Goal: Information Seeking & Learning: Understand process/instructions

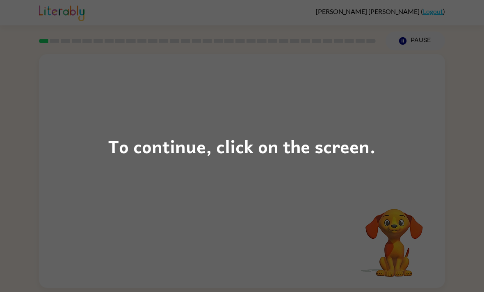
click at [449, 119] on div "To continue, click on the screen." at bounding box center [242, 146] width 484 height 292
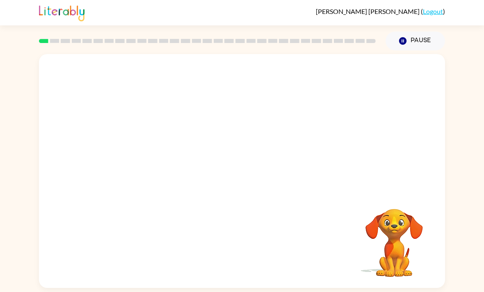
click at [475, 19] on div "JOSIAH HAYES ( Logout )" at bounding box center [242, 12] width 484 height 25
click at [466, 86] on div "Your browser must support playing .mp4 files to use Literably. Please try using…" at bounding box center [242, 169] width 484 height 238
click at [237, 163] on button "button" at bounding box center [242, 175] width 52 height 30
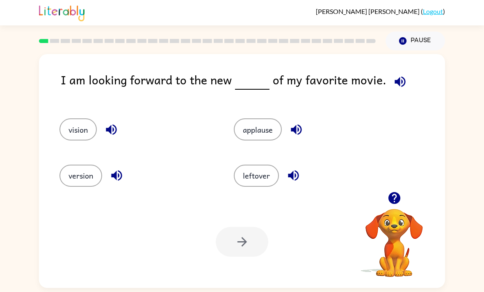
click at [69, 21] on img at bounding box center [62, 12] width 46 height 18
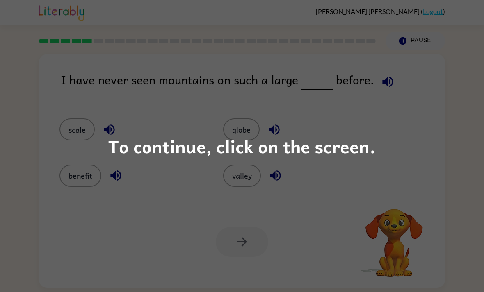
click at [416, 55] on div "To continue, click on the screen." at bounding box center [242, 146] width 484 height 292
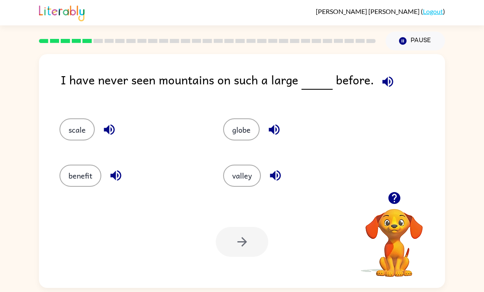
scroll to position [21, 0]
click at [252, 119] on button "globe" at bounding box center [241, 130] width 36 height 22
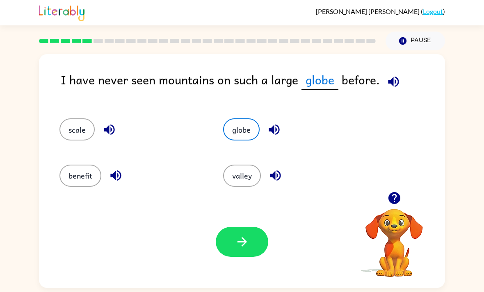
click at [254, 198] on div "Your browser must support playing .mp4 files to use Literably. Please try using…" at bounding box center [242, 242] width 406 height 92
click at [235, 235] on icon "button" at bounding box center [242, 242] width 14 height 14
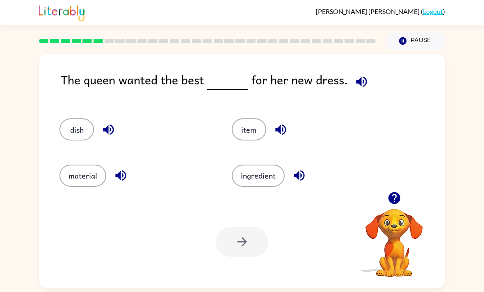
scroll to position [0, 0]
click at [75, 166] on div "material" at bounding box center [130, 172] width 172 height 46
click at [73, 171] on button "material" at bounding box center [82, 176] width 47 height 22
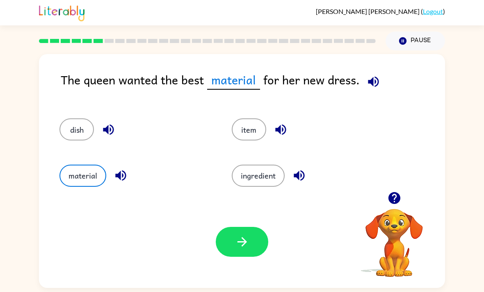
click at [224, 257] on button "button" at bounding box center [242, 242] width 52 height 30
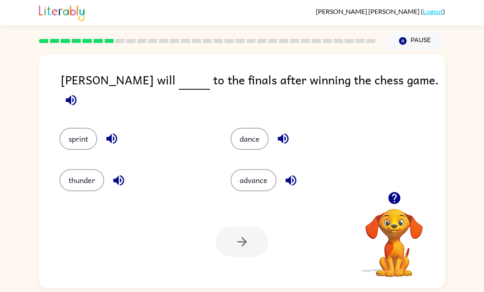
click at [429, 260] on video "Your browser must support playing .mp4 files to use Literably. Please try using…" at bounding box center [394, 237] width 82 height 82
click at [241, 128] on button "dance" at bounding box center [249, 139] width 38 height 22
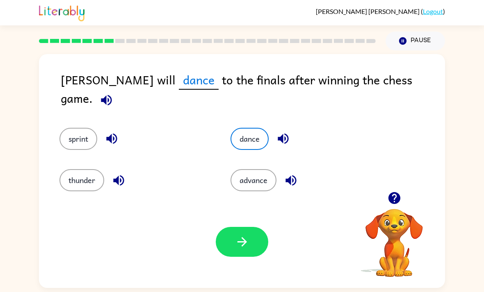
click at [80, 142] on button "sprint" at bounding box center [78, 139] width 38 height 22
click at [73, 185] on button "thunder" at bounding box center [81, 180] width 45 height 22
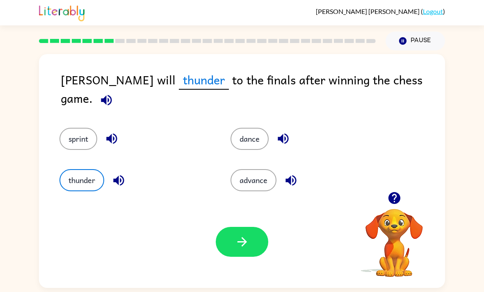
click at [261, 181] on button "advance" at bounding box center [253, 180] width 46 height 22
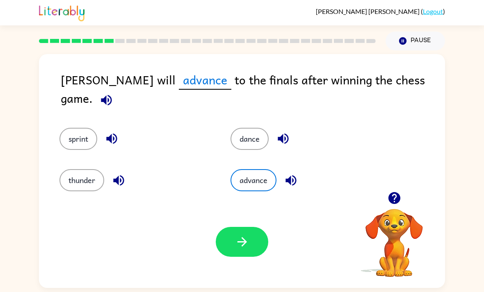
click at [249, 242] on icon "button" at bounding box center [242, 242] width 14 height 14
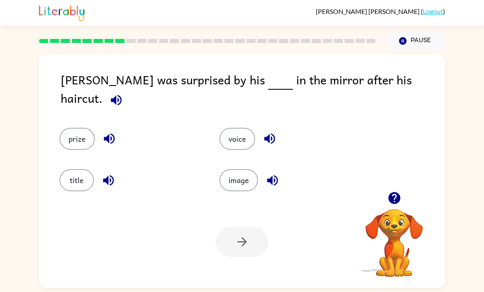
click at [477, 288] on div "Finn was surprised by his in the mirror after his haircut. prize voice title im…" at bounding box center [242, 169] width 484 height 238
click at [79, 133] on button "prize" at bounding box center [76, 139] width 35 height 22
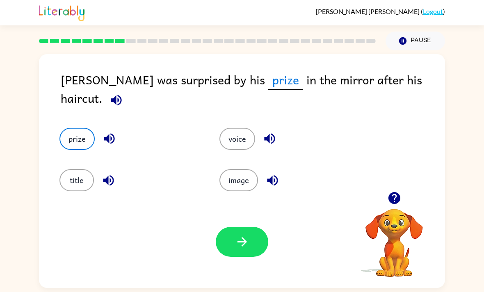
click at [88, 167] on div "title" at bounding box center [124, 174] width 160 height 41
click at [225, 159] on div "image" at bounding box center [284, 174] width 160 height 41
click at [245, 142] on button "voice" at bounding box center [237, 139] width 36 height 22
click at [76, 119] on div "prize" at bounding box center [124, 132] width 160 height 41
click at [85, 130] on button "prize" at bounding box center [76, 139] width 35 height 22
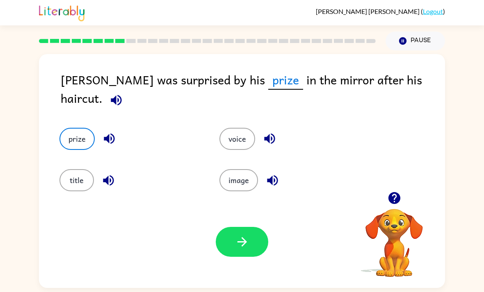
click at [247, 189] on button "image" at bounding box center [238, 180] width 39 height 22
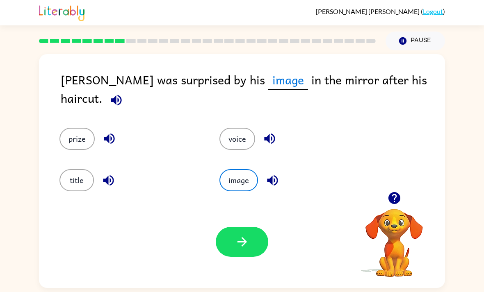
click at [234, 251] on button "button" at bounding box center [242, 242] width 52 height 30
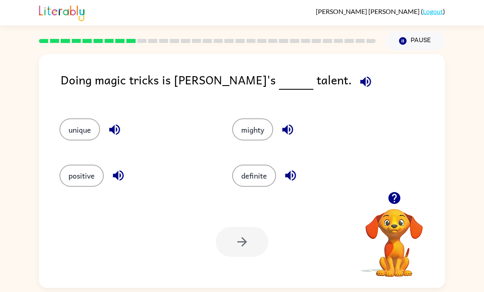
click at [80, 127] on button "unique" at bounding box center [79, 130] width 41 height 22
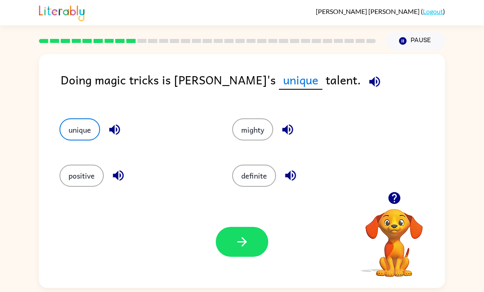
click at [415, 288] on div "Your browser must support playing .mp4 files to use Literably. Please try using…" at bounding box center [242, 242] width 406 height 92
click at [258, 248] on button "button" at bounding box center [242, 242] width 52 height 30
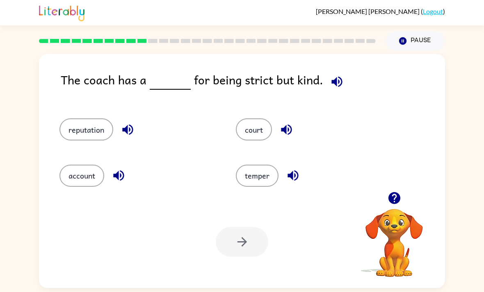
click at [330, 88] on icon "button" at bounding box center [337, 82] width 14 height 14
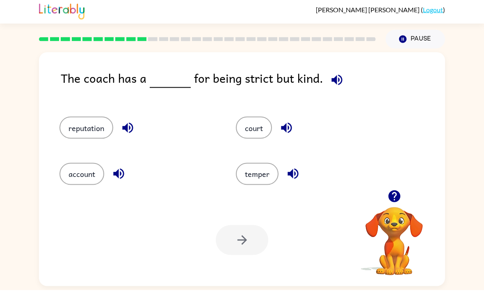
scroll to position [26, 0]
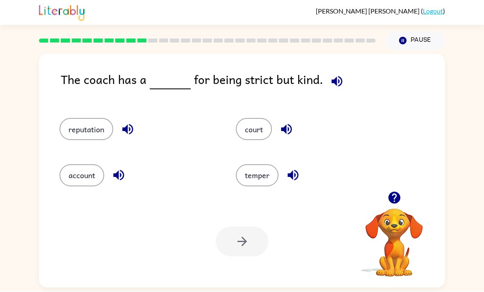
click at [334, 75] on icon "button" at bounding box center [337, 82] width 14 height 14
click at [255, 165] on button "temper" at bounding box center [257, 176] width 43 height 22
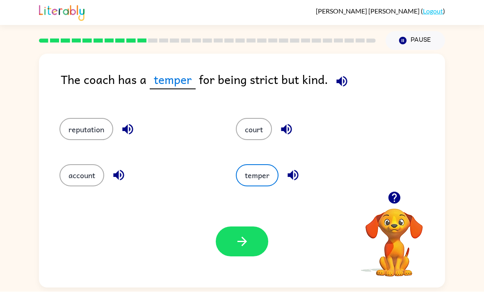
click at [242, 235] on icon "button" at bounding box center [242, 242] width 14 height 14
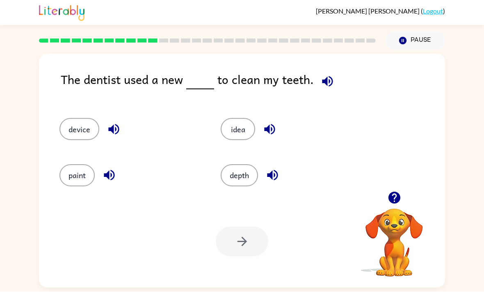
click at [249, 119] on button "idea" at bounding box center [238, 130] width 34 height 22
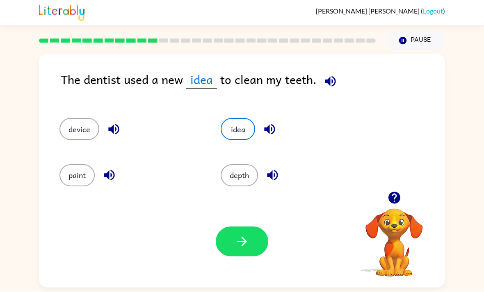
click at [253, 118] on div "idea" at bounding box center [285, 126] width 161 height 46
click at [251, 227] on button "button" at bounding box center [242, 242] width 52 height 30
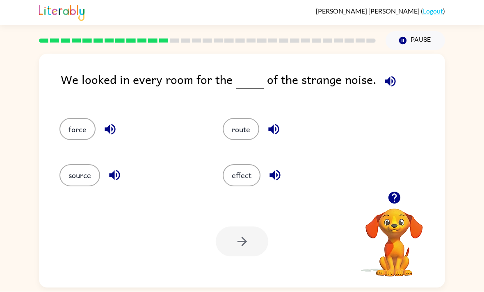
click at [67, 119] on button "force" at bounding box center [77, 130] width 36 height 22
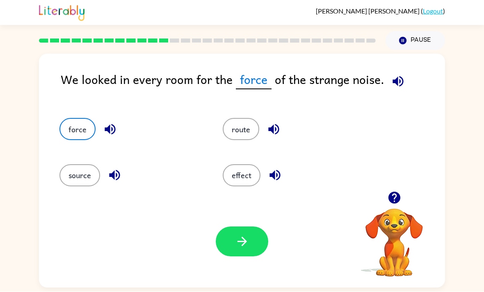
click at [80, 196] on div "Your browser must support playing .mp4 files to use Literably. Please try using…" at bounding box center [242, 242] width 406 height 92
click at [85, 165] on button "source" at bounding box center [79, 176] width 41 height 22
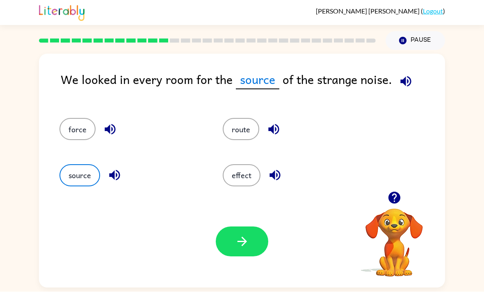
click at [241, 119] on button "route" at bounding box center [241, 130] width 36 height 22
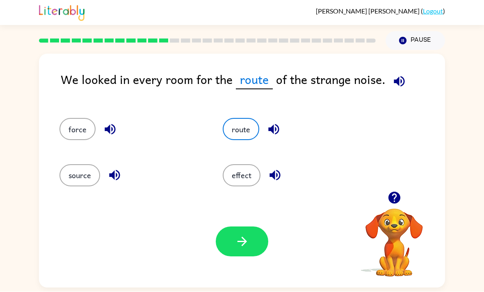
click at [224, 227] on button "button" at bounding box center [242, 242] width 52 height 30
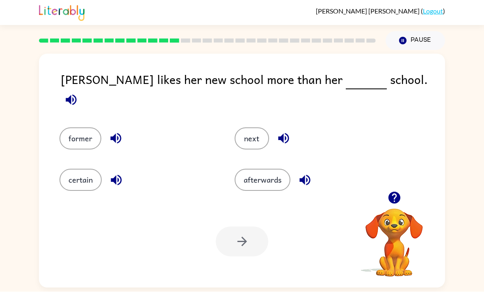
click at [263, 128] on button "next" at bounding box center [252, 139] width 34 height 22
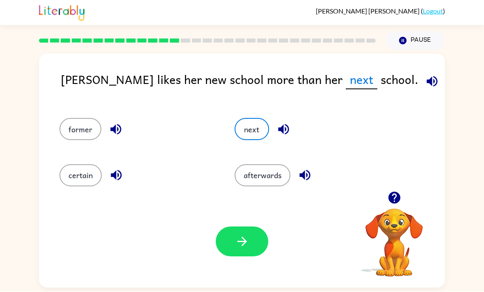
click at [256, 165] on button "afterwards" at bounding box center [263, 176] width 56 height 22
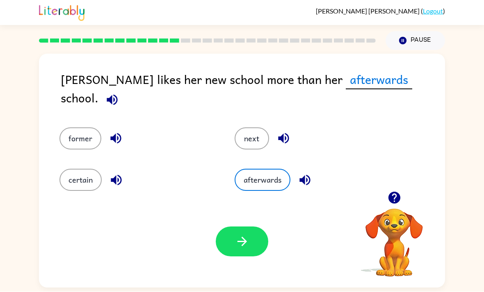
click at [234, 227] on button "button" at bounding box center [242, 242] width 52 height 30
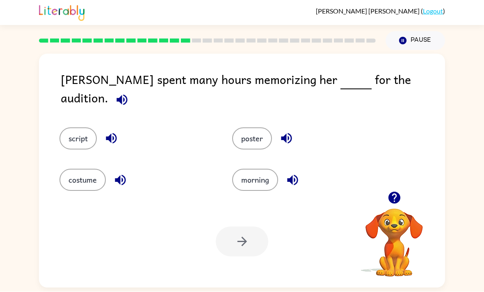
click at [95, 128] on div "script" at bounding box center [136, 139] width 154 height 22
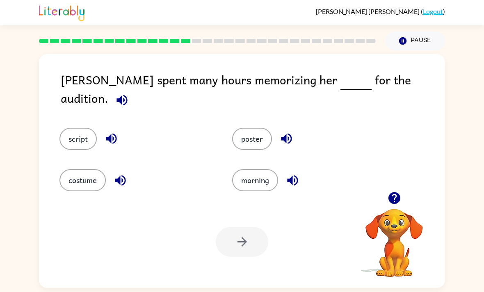
scroll to position [0, 0]
click at [82, 131] on button "script" at bounding box center [77, 139] width 37 height 22
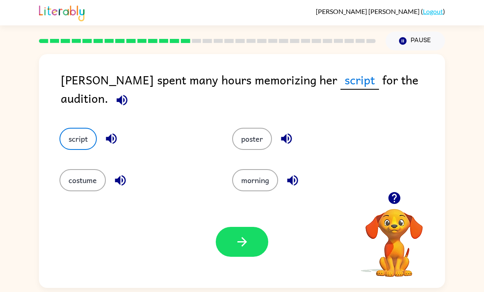
click at [249, 257] on button "button" at bounding box center [242, 242] width 52 height 30
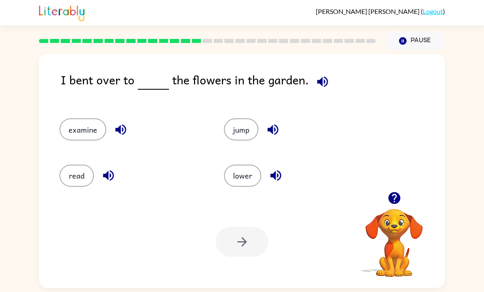
click at [250, 118] on div "jump" at bounding box center [290, 126] width 164 height 46
click at [238, 136] on button "jump" at bounding box center [241, 130] width 34 height 22
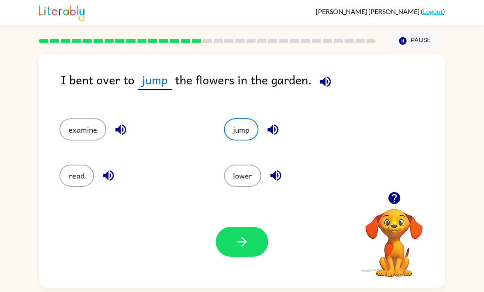
click at [218, 238] on button "button" at bounding box center [242, 242] width 52 height 30
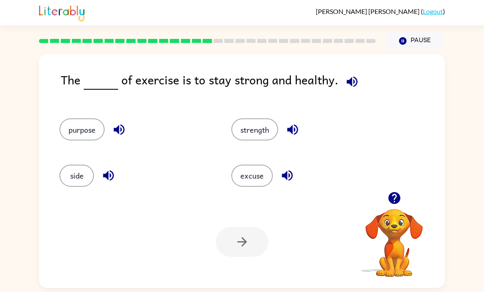
click at [92, 125] on button "purpose" at bounding box center [81, 130] width 45 height 22
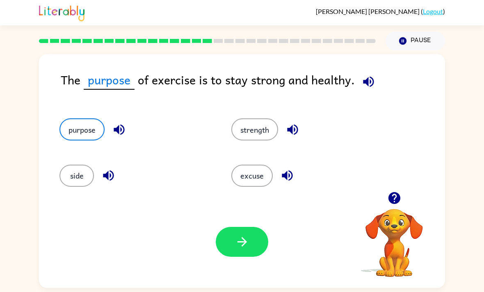
click at [233, 252] on button "button" at bounding box center [242, 242] width 52 height 30
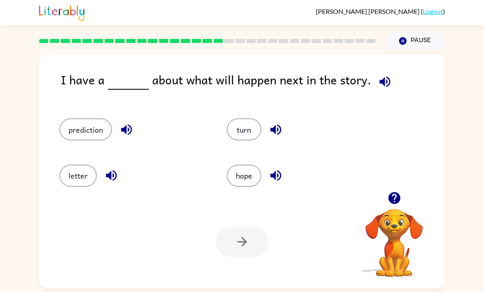
click at [251, 187] on button "hope" at bounding box center [244, 176] width 34 height 22
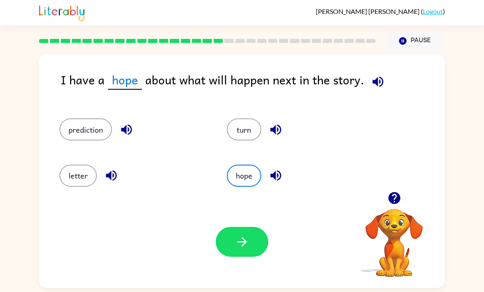
click at [244, 257] on button "button" at bounding box center [242, 242] width 52 height 30
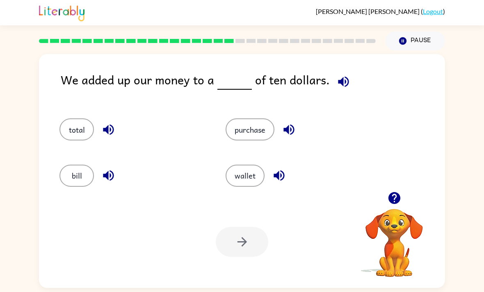
click at [141, 282] on div "Your browser must support playing .mp4 files to use Literably. Please try using…" at bounding box center [242, 242] width 406 height 92
click at [137, 283] on div "Your browser must support playing .mp4 files to use Literably. Please try using…" at bounding box center [242, 242] width 406 height 92
click at [94, 195] on div "bill" at bounding box center [127, 172] width 166 height 46
click at [234, 167] on button "wallet" at bounding box center [245, 176] width 39 height 22
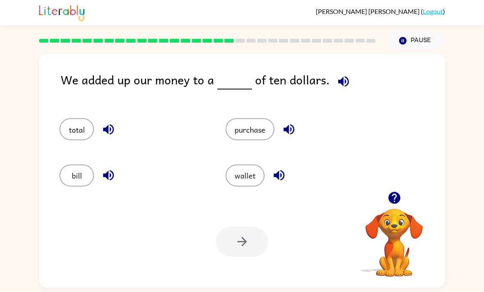
scroll to position [1, 0]
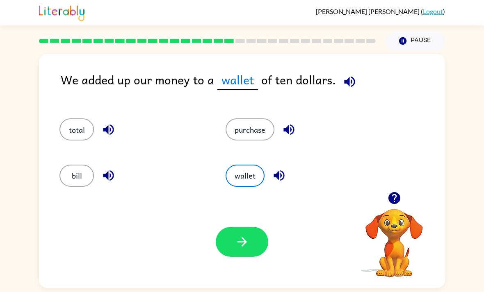
click at [243, 183] on button "wallet" at bounding box center [245, 176] width 39 height 22
click at [221, 246] on button "button" at bounding box center [242, 242] width 52 height 30
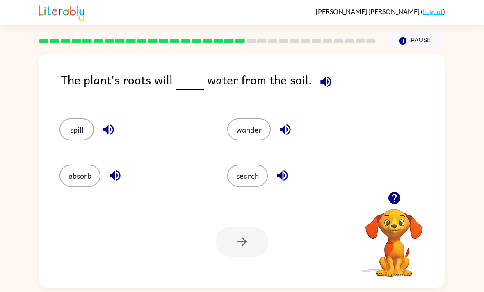
click at [87, 133] on button "spill" at bounding box center [76, 130] width 34 height 22
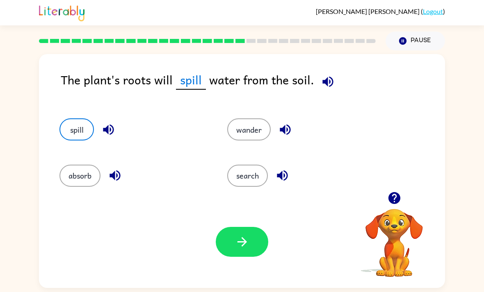
click at [94, 176] on button "absorb" at bounding box center [79, 176] width 41 height 22
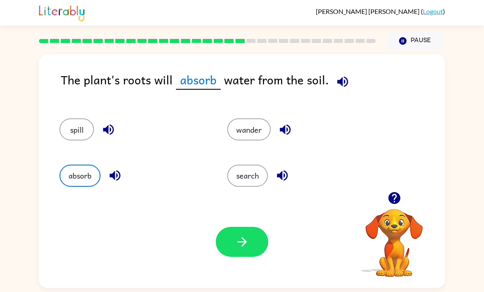
click at [75, 124] on button "spill" at bounding box center [76, 130] width 34 height 22
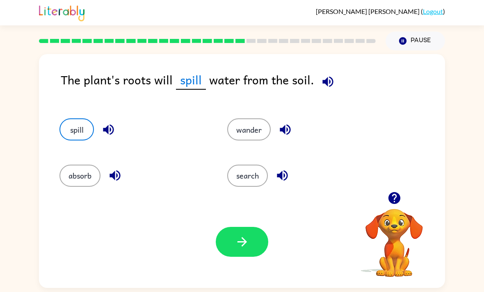
click at [90, 174] on button "absorb" at bounding box center [79, 176] width 41 height 22
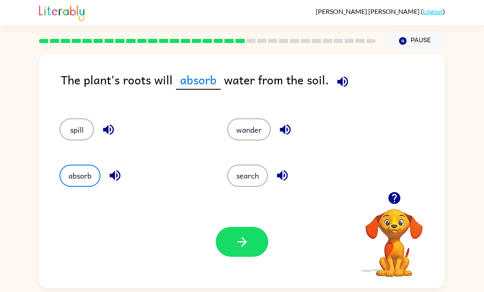
click at [235, 265] on div "Your browser must support playing .mp4 files to use Literably. Please try using…" at bounding box center [242, 242] width 406 height 92
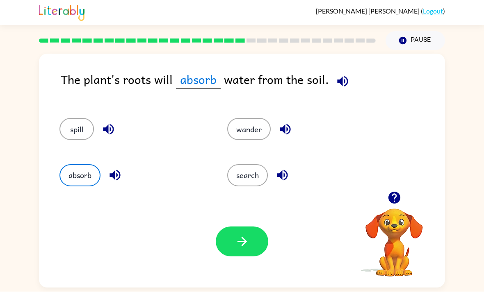
click at [255, 227] on button "button" at bounding box center [242, 242] width 52 height 30
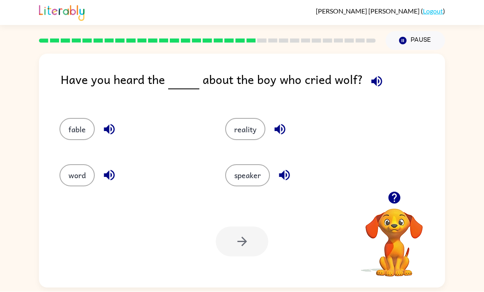
click at [240, 165] on button "speaker" at bounding box center [247, 176] width 45 height 22
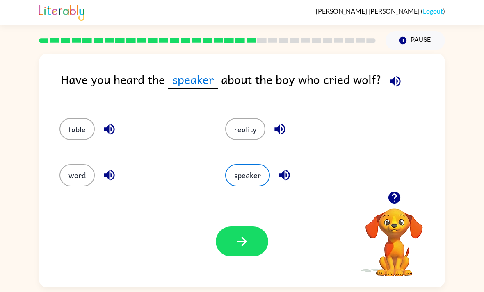
click at [236, 246] on div "Your browser must support playing .mp4 files to use Literably. Please try using…" at bounding box center [242, 242] width 406 height 92
click at [229, 227] on button "button" at bounding box center [242, 242] width 52 height 30
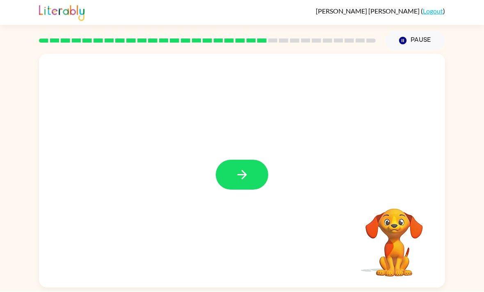
click at [230, 160] on button "button" at bounding box center [242, 175] width 52 height 30
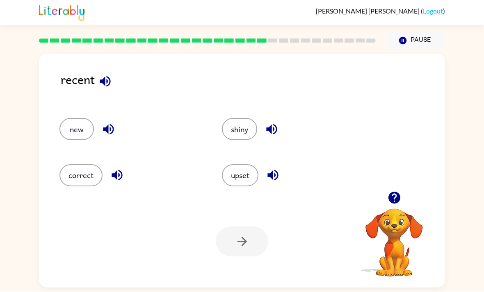
click at [248, 119] on button "shiny" at bounding box center [239, 130] width 35 height 22
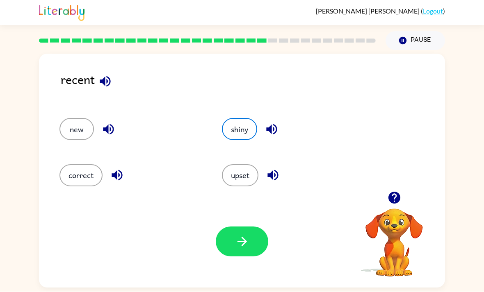
click at [240, 165] on button "upset" at bounding box center [240, 176] width 36 height 22
click at [75, 165] on button "correct" at bounding box center [80, 176] width 43 height 22
click at [73, 119] on button "new" at bounding box center [76, 130] width 34 height 22
click at [68, 165] on button "correct" at bounding box center [80, 176] width 43 height 22
click at [251, 229] on button "button" at bounding box center [242, 242] width 52 height 30
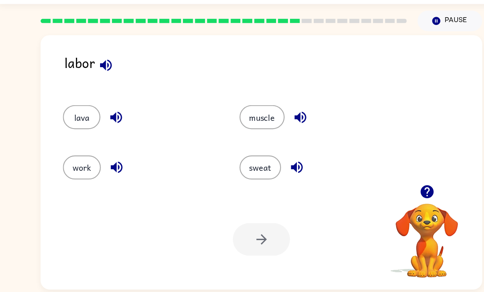
click at [224, 227] on div at bounding box center [242, 242] width 52 height 30
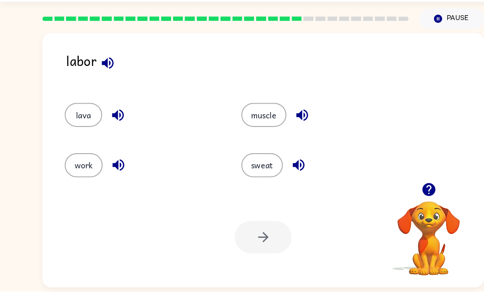
click at [73, 165] on button "work" at bounding box center [76, 176] width 35 height 22
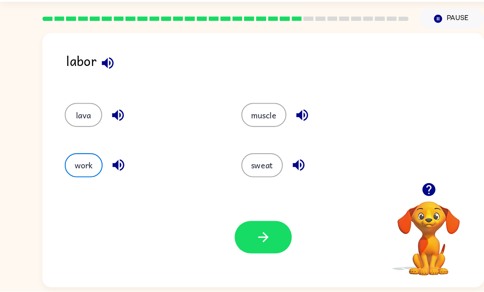
click at [73, 165] on button "work" at bounding box center [76, 176] width 35 height 22
click at [75, 165] on button "work" at bounding box center [76, 176] width 35 height 22
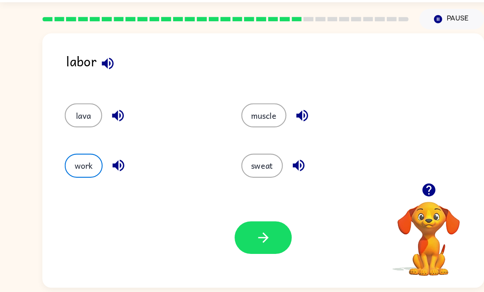
click at [232, 227] on button "button" at bounding box center [242, 242] width 52 height 30
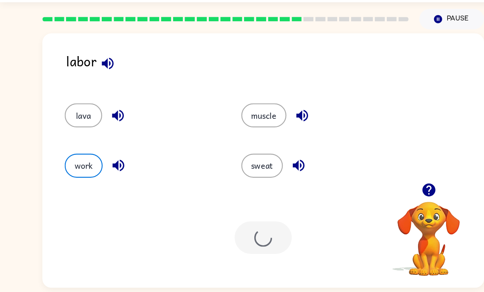
click at [232, 227] on div at bounding box center [242, 242] width 52 height 30
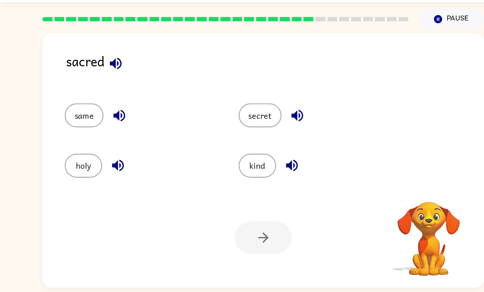
click at [405, 196] on video "Your browser must support playing .mp4 files to use Literably. Please try using…" at bounding box center [394, 237] width 82 height 82
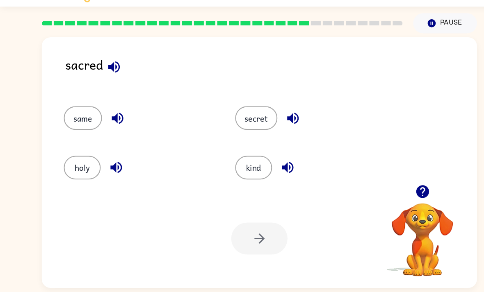
click at [75, 119] on button "same" at bounding box center [77, 130] width 36 height 22
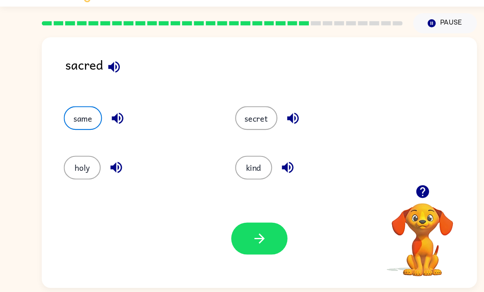
click at [250, 227] on button "button" at bounding box center [242, 242] width 52 height 30
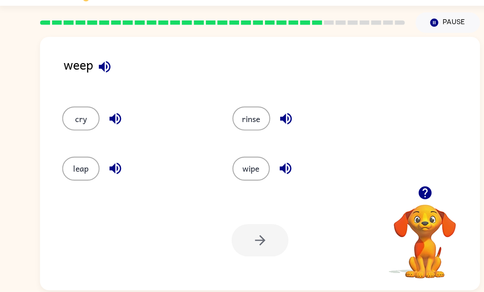
click at [68, 119] on button "cry" at bounding box center [76, 130] width 34 height 22
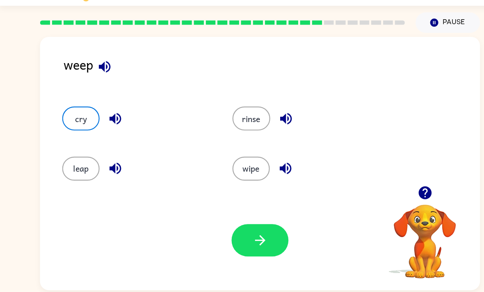
click at [255, 227] on button "button" at bounding box center [242, 242] width 52 height 30
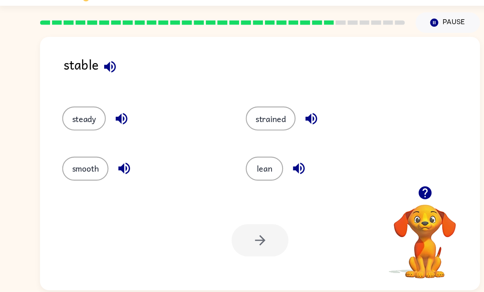
click at [79, 119] on button "steady" at bounding box center [79, 130] width 40 height 22
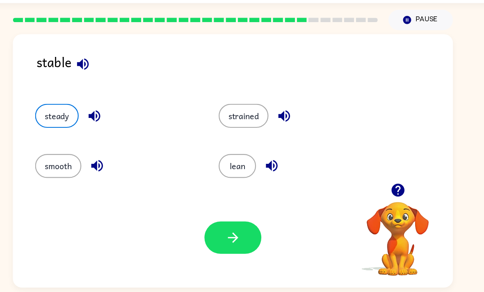
click at [223, 227] on button "button" at bounding box center [242, 242] width 52 height 30
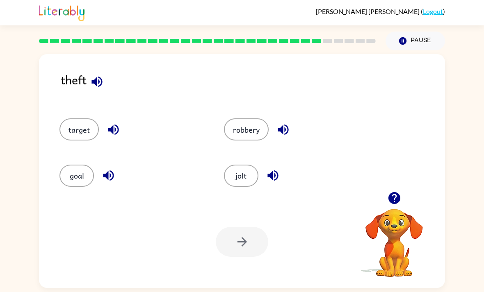
click at [249, 119] on button "robbery" at bounding box center [246, 130] width 45 height 22
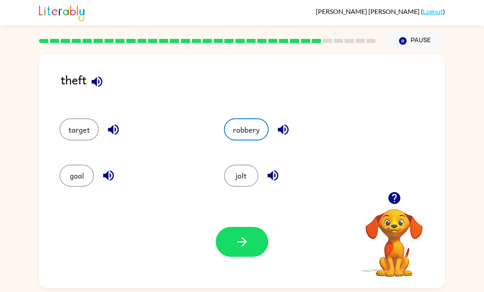
click at [234, 227] on button "button" at bounding box center [242, 242] width 52 height 30
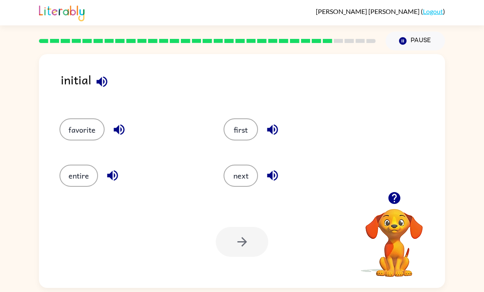
click at [71, 119] on button "favorite" at bounding box center [81, 130] width 45 height 22
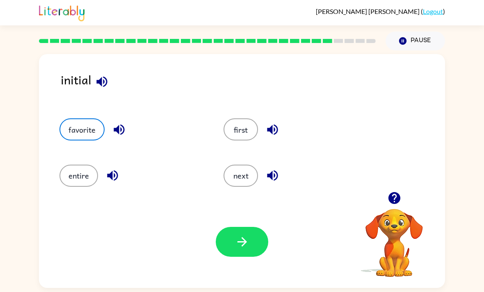
click at [228, 227] on button "button" at bounding box center [242, 242] width 52 height 30
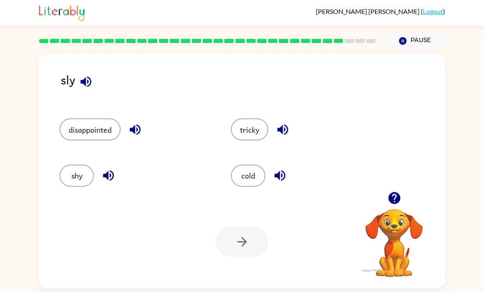
click at [114, 119] on button "disappointed" at bounding box center [89, 130] width 61 height 22
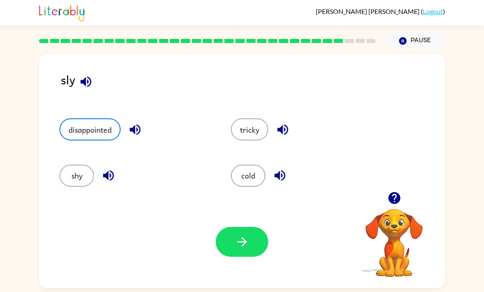
click at [255, 119] on button "tricky" at bounding box center [249, 130] width 37 height 22
click at [235, 230] on button "button" at bounding box center [242, 242] width 52 height 30
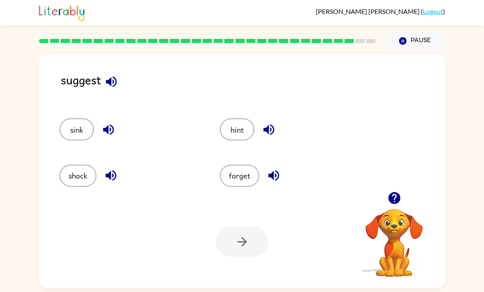
click at [89, 165] on button "shock" at bounding box center [77, 176] width 37 height 22
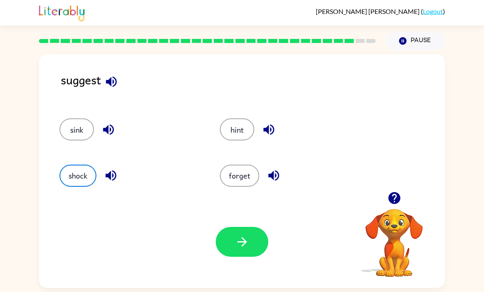
click at [247, 119] on button "hint" at bounding box center [237, 130] width 34 height 22
click at [234, 234] on button "button" at bounding box center [242, 242] width 52 height 30
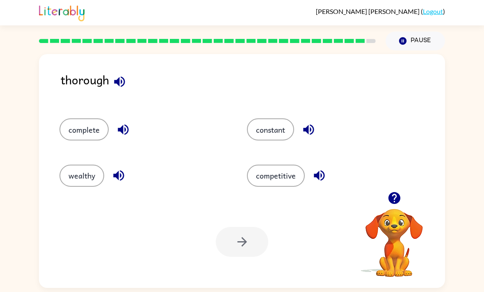
click at [263, 165] on button "competitive" at bounding box center [276, 176] width 58 height 22
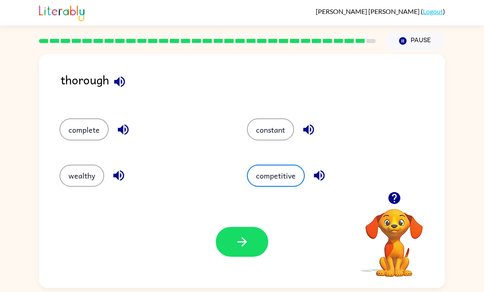
click at [233, 227] on button "button" at bounding box center [242, 242] width 52 height 30
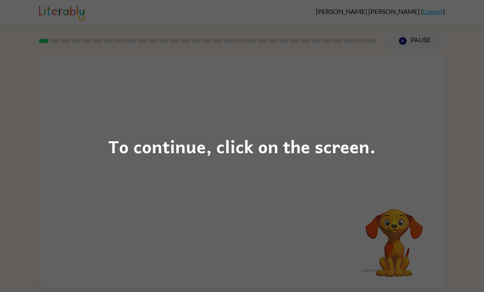
click at [174, 130] on div "To continue, click on the screen." at bounding box center [242, 146] width 484 height 292
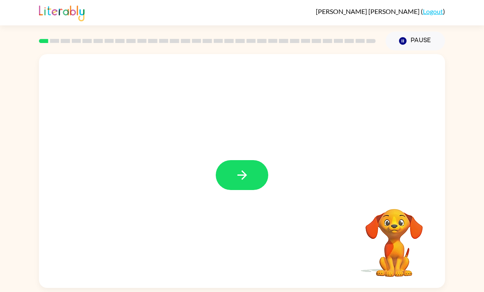
click at [235, 182] on icon "button" at bounding box center [242, 175] width 14 height 14
click at [235, 182] on div at bounding box center [242, 171] width 406 height 234
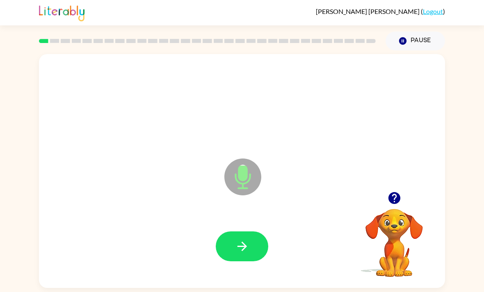
click at [29, 190] on div "Microphone The Microphone is here when it is your turn to talk Your browser mus…" at bounding box center [242, 169] width 484 height 238
click at [235, 240] on button "button" at bounding box center [242, 247] width 52 height 30
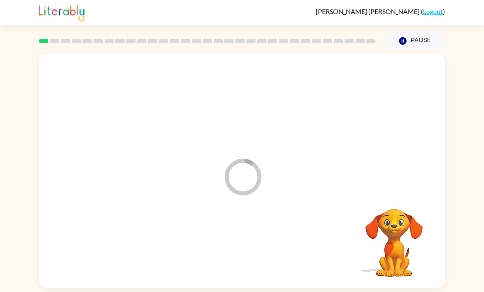
click at [228, 235] on div at bounding box center [242, 246] width 390 height 67
click at [227, 241] on div "Your browser must support playing .mp4 files to use Literably. Please try using…" at bounding box center [242, 171] width 406 height 234
click at [228, 238] on div "Your browser must support playing .mp4 files to use Literably. Please try using…" at bounding box center [242, 171] width 406 height 234
click at [5, 288] on div "Your browser must support playing .mp4 files to use Literably. Please try using…" at bounding box center [242, 169] width 484 height 238
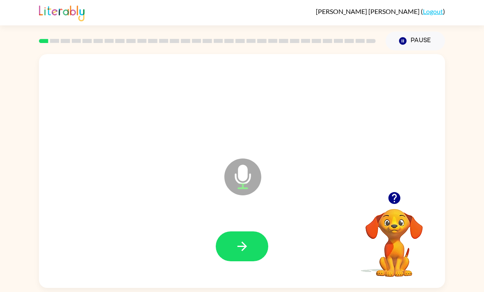
scroll to position [11, 0]
click at [401, 191] on icon "button" at bounding box center [394, 198] width 14 height 14
click at [253, 240] on button "button" at bounding box center [242, 247] width 52 height 30
click at [235, 232] on button "button" at bounding box center [242, 247] width 52 height 30
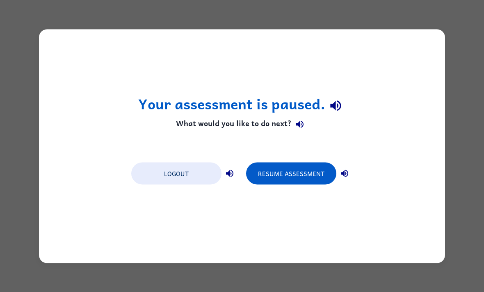
scroll to position [0, 0]
click at [265, 169] on button "Resume Assessment" at bounding box center [291, 173] width 90 height 22
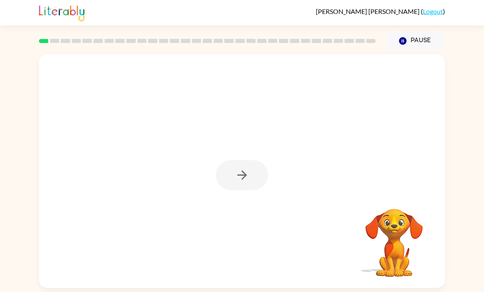
click at [224, 187] on div at bounding box center [242, 175] width 52 height 30
click at [245, 169] on button "button" at bounding box center [242, 175] width 52 height 30
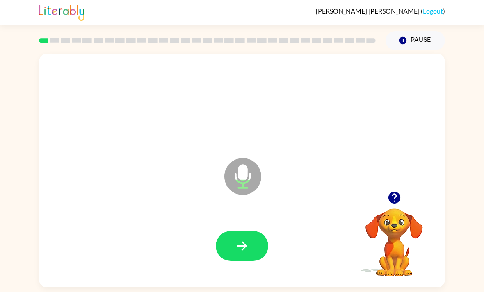
click at [249, 239] on icon "button" at bounding box center [242, 246] width 14 height 14
click at [397, 188] on button "button" at bounding box center [394, 198] width 21 height 21
click at [401, 196] on video "Your browser must support playing .mp4 files to use Literably. Please try using…" at bounding box center [394, 237] width 82 height 82
click at [276, 213] on div at bounding box center [242, 246] width 390 height 67
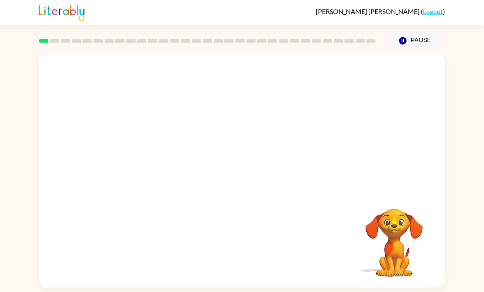
scroll to position [14, 0]
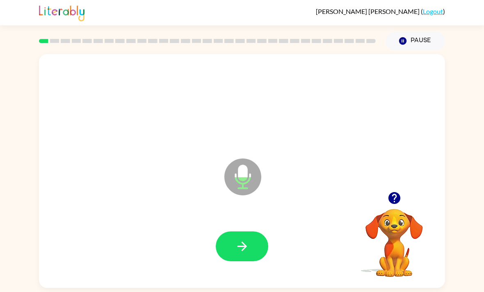
click at [248, 239] on icon "button" at bounding box center [242, 246] width 14 height 14
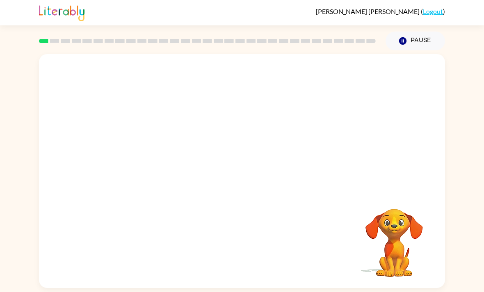
scroll to position [13, 0]
click at [409, 200] on video "Your browser must support playing .mp4 files to use Literably. Please try using…" at bounding box center [394, 237] width 82 height 82
click at [324, 248] on div at bounding box center [242, 246] width 390 height 67
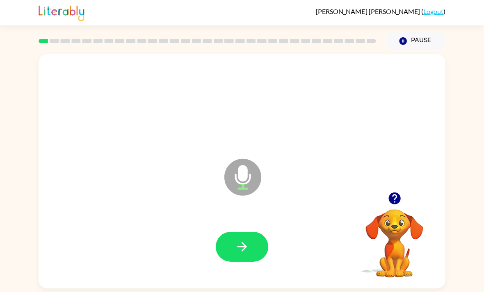
click at [251, 232] on button "button" at bounding box center [242, 247] width 52 height 30
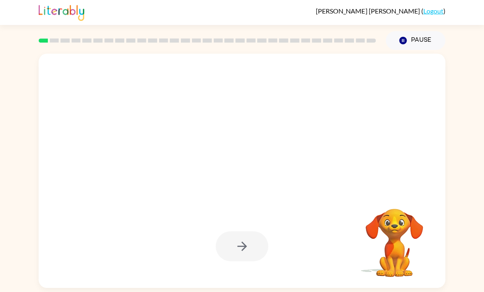
scroll to position [9, 0]
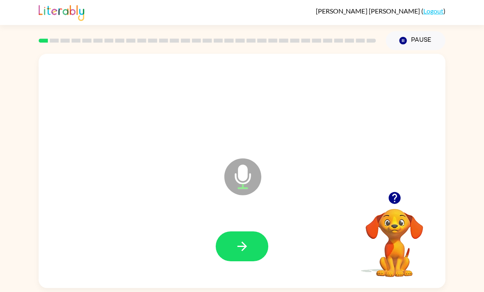
click at [255, 234] on button "button" at bounding box center [242, 247] width 52 height 30
click at [417, 188] on div at bounding box center [394, 198] width 82 height 21
click at [246, 232] on button "button" at bounding box center [242, 247] width 52 height 30
click at [245, 228] on div at bounding box center [242, 246] width 390 height 67
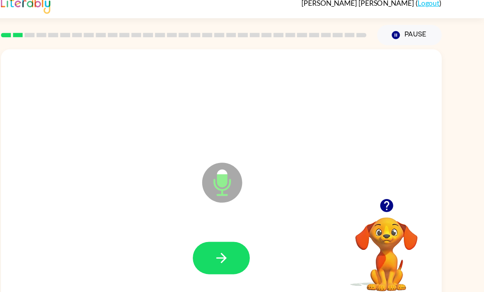
scroll to position [8, 2]
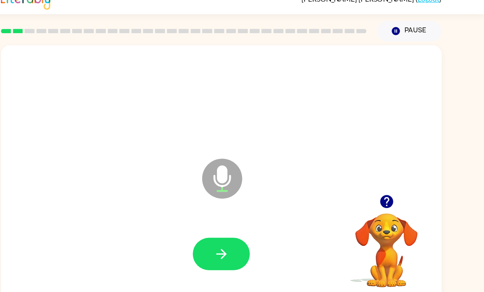
click at [426, 267] on div "Microphone The Microphone is here when it is your turn to talk Your browser mus…" at bounding box center [242, 169] width 484 height 238
click at [216, 232] on button "button" at bounding box center [242, 247] width 52 height 30
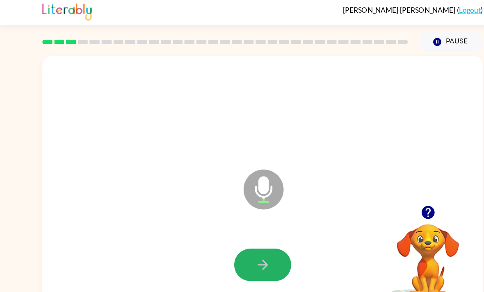
scroll to position [25, 0]
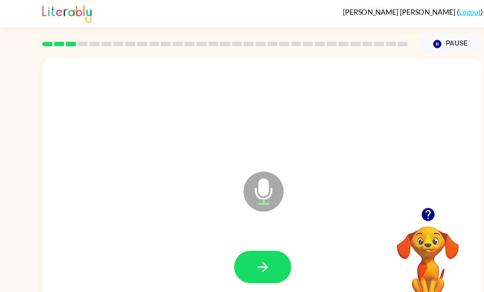
click at [250, 232] on button "button" at bounding box center [242, 247] width 52 height 30
click at [254, 232] on button "button" at bounding box center [242, 247] width 52 height 30
click at [0, 50] on div "Microphone The Microphone is here when it is your turn to talk Your browser mus…" at bounding box center [242, 169] width 484 height 238
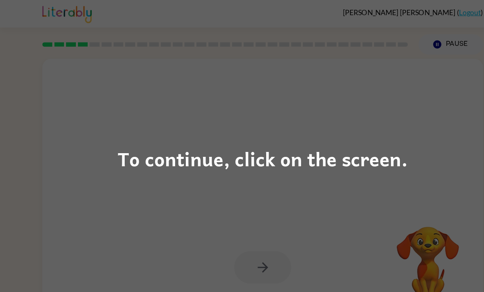
click at [105, 89] on div "To continue, click on the screen." at bounding box center [242, 146] width 484 height 292
click at [356, 78] on div "To continue, click on the screen." at bounding box center [242, 146] width 484 height 292
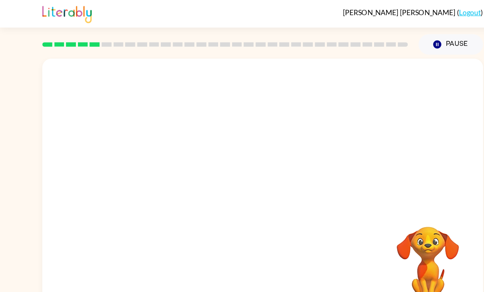
click at [371, 136] on div at bounding box center [242, 104] width 390 height 67
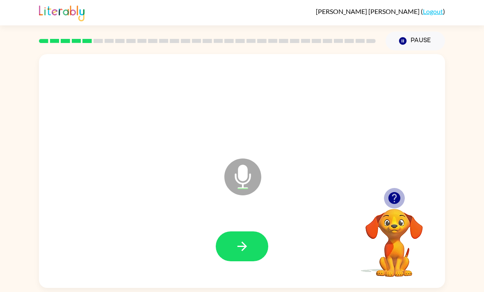
click at [396, 198] on icon "button" at bounding box center [394, 198] width 12 height 12
click at [396, 198] on div "Microphone The Microphone is here when it is your turn to talk" at bounding box center [242, 171] width 406 height 234
click at [401, 205] on icon "button" at bounding box center [394, 198] width 14 height 14
click at [245, 249] on icon "button" at bounding box center [241, 246] width 9 height 9
click at [247, 248] on icon "button" at bounding box center [242, 246] width 14 height 14
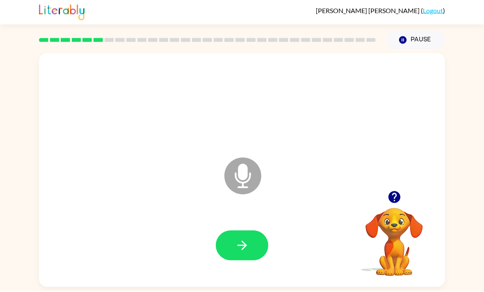
click at [246, 239] on icon "button" at bounding box center [242, 246] width 14 height 14
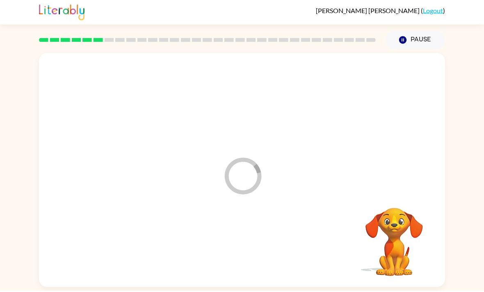
scroll to position [26, 0]
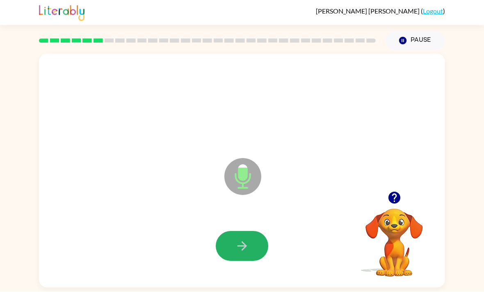
click at [230, 232] on button "button" at bounding box center [242, 247] width 52 height 30
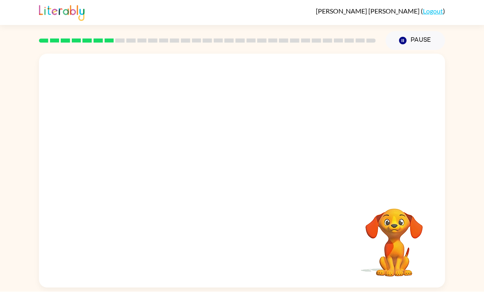
click at [33, 287] on div "JOSIAH HAYES ( Logout ) Pause Pause Your browser must support playing .mp4 file…" at bounding box center [242, 146] width 484 height 292
click at [418, 32] on button "Pause Pause" at bounding box center [414, 41] width 59 height 19
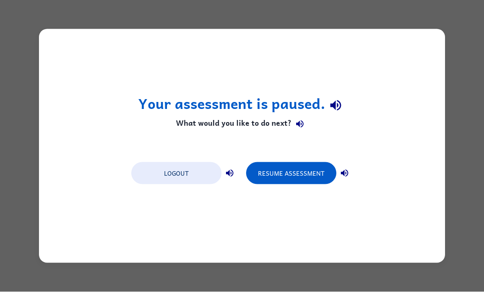
scroll to position [0, 0]
click at [298, 178] on button "Resume Assessment" at bounding box center [291, 173] width 90 height 22
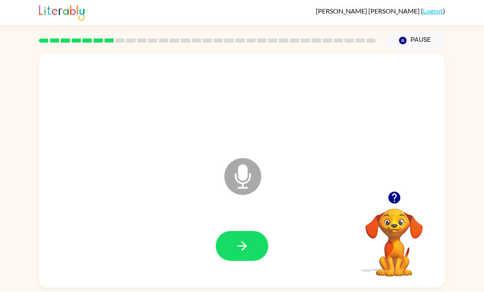
click at [230, 259] on button "button" at bounding box center [242, 247] width 52 height 30
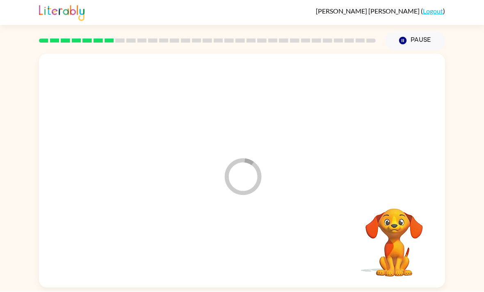
click at [246, 247] on div at bounding box center [242, 246] width 390 height 67
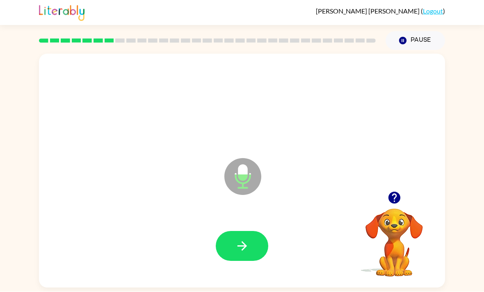
click at [397, 276] on video "Your browser must support playing .mp4 files to use Literably. Please try using…" at bounding box center [394, 237] width 82 height 82
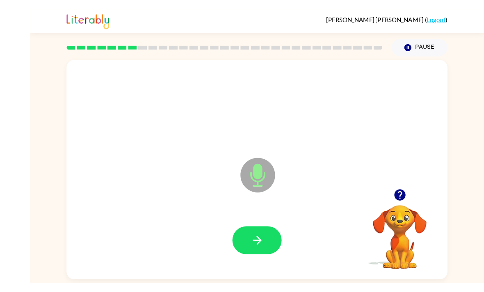
scroll to position [19, 0]
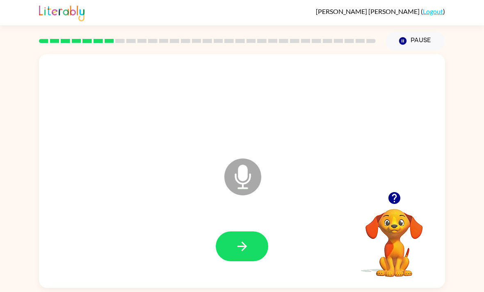
click at [216, 232] on button "button" at bounding box center [242, 247] width 52 height 30
click at [228, 241] on div at bounding box center [242, 247] width 52 height 30
click at [399, 188] on button "button" at bounding box center [394, 198] width 21 height 21
click at [232, 232] on button "button" at bounding box center [242, 247] width 52 height 30
click at [233, 234] on button "button" at bounding box center [242, 247] width 52 height 30
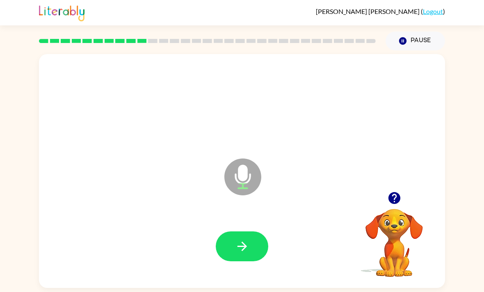
click at [243, 242] on icon "button" at bounding box center [241, 246] width 9 height 9
click at [244, 239] on icon "button" at bounding box center [242, 246] width 14 height 14
click at [232, 232] on button "button" at bounding box center [242, 247] width 52 height 30
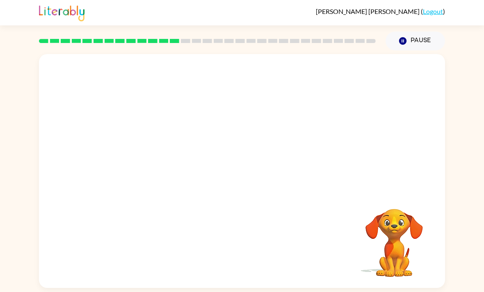
click at [157, 39] on div at bounding box center [207, 41] width 337 height 4
click at [285, 54] on div at bounding box center [242, 123] width 406 height 138
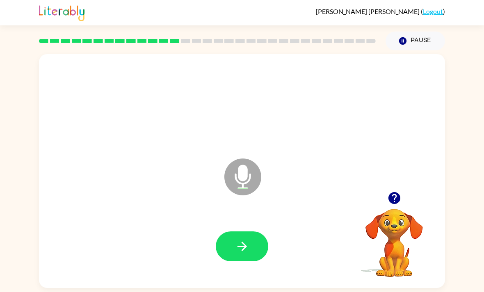
scroll to position [3, 0]
click at [242, 244] on icon "button" at bounding box center [242, 246] width 14 height 14
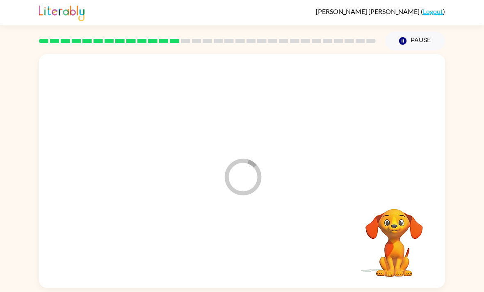
scroll to position [0, 0]
click at [6, 260] on div "Your browser must support playing .mp4 files to use Literably. Please try using…" at bounding box center [242, 169] width 484 height 238
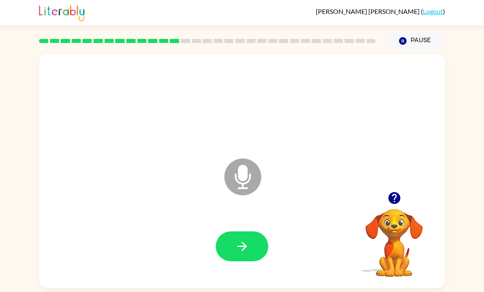
click at [244, 245] on icon "button" at bounding box center [242, 246] width 14 height 14
click at [230, 238] on button "button" at bounding box center [242, 247] width 52 height 30
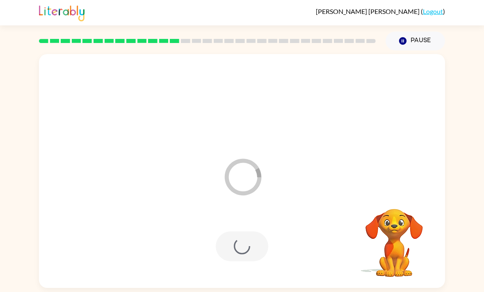
click at [227, 239] on div at bounding box center [242, 247] width 52 height 30
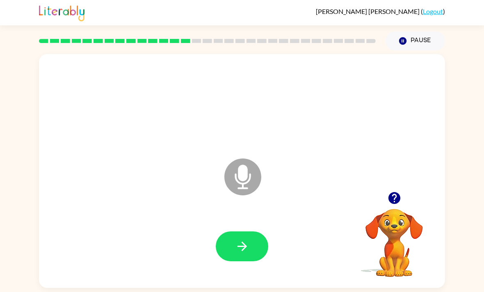
click at [385, 209] on div at bounding box center [394, 198] width 82 height 21
click at [384, 209] on div at bounding box center [394, 198] width 82 height 21
click at [393, 204] on icon "button" at bounding box center [394, 198] width 12 height 12
click at [244, 247] on icon "button" at bounding box center [242, 246] width 14 height 14
click at [239, 254] on icon "button" at bounding box center [242, 246] width 14 height 14
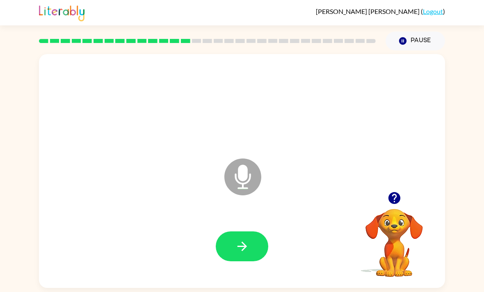
click at [229, 237] on button "button" at bounding box center [242, 247] width 52 height 30
click at [229, 237] on div at bounding box center [242, 247] width 52 height 30
click at [246, 246] on icon "button" at bounding box center [242, 246] width 14 height 14
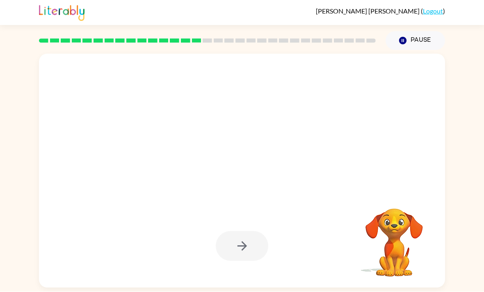
scroll to position [26, 0]
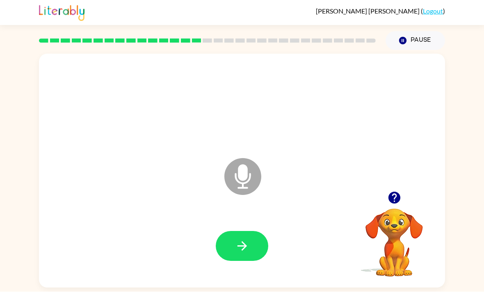
click at [248, 239] on icon "button" at bounding box center [242, 246] width 14 height 14
click at [246, 239] on icon "button" at bounding box center [242, 246] width 14 height 14
click at [235, 239] on icon "button" at bounding box center [242, 246] width 14 height 14
click at [233, 232] on button "button" at bounding box center [242, 247] width 52 height 30
click at [300, 224] on div at bounding box center [242, 246] width 390 height 67
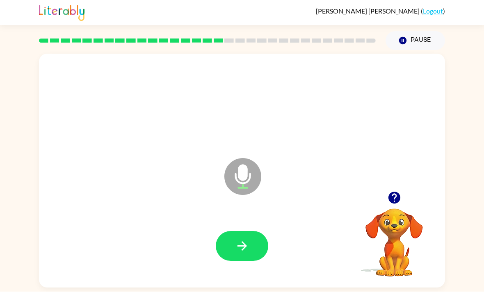
click at [238, 232] on button "button" at bounding box center [242, 247] width 52 height 30
click at [245, 232] on button "button" at bounding box center [242, 247] width 52 height 30
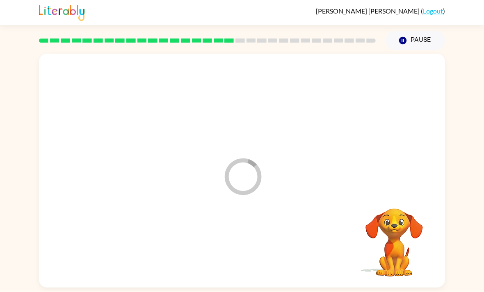
click at [245, 213] on div at bounding box center [242, 246] width 390 height 67
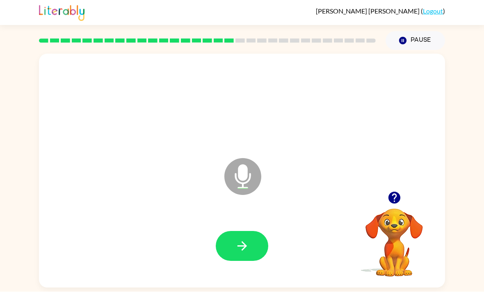
click at [244, 232] on button "button" at bounding box center [242, 247] width 52 height 30
click at [245, 239] on icon "button" at bounding box center [242, 246] width 14 height 14
click at [230, 232] on button "button" at bounding box center [242, 247] width 52 height 30
click at [253, 232] on button "button" at bounding box center [242, 247] width 52 height 30
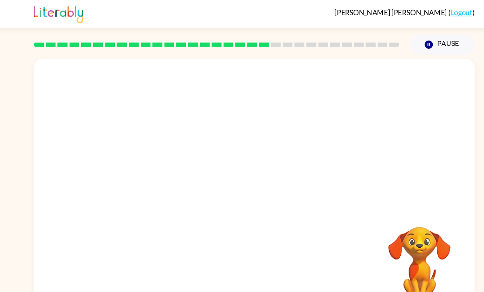
scroll to position [0, 0]
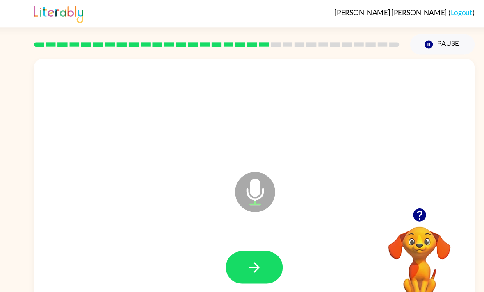
click at [242, 239] on button "button" at bounding box center [242, 247] width 52 height 30
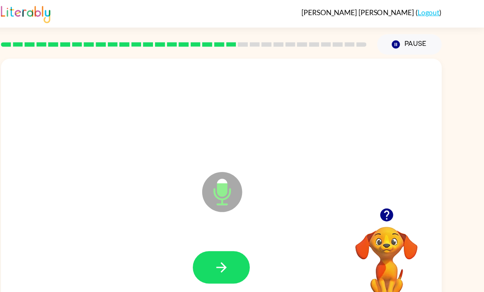
click at [237, 249] on icon "button" at bounding box center [241, 246] width 9 height 9
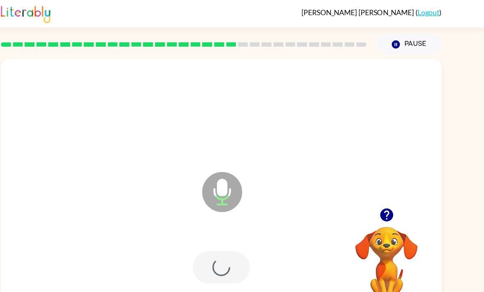
click at [216, 249] on div at bounding box center [242, 247] width 52 height 30
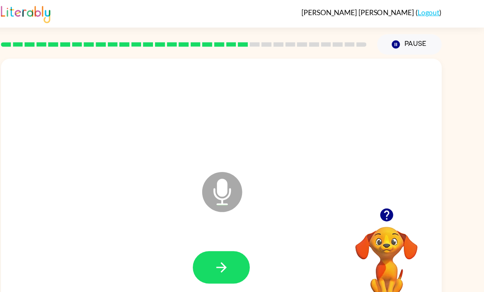
click at [216, 248] on button "button" at bounding box center [242, 247] width 52 height 30
click at [216, 247] on button "button" at bounding box center [242, 247] width 52 height 30
click at [216, 237] on button "button" at bounding box center [242, 247] width 52 height 30
click at [235, 244] on icon "button" at bounding box center [242, 246] width 14 height 14
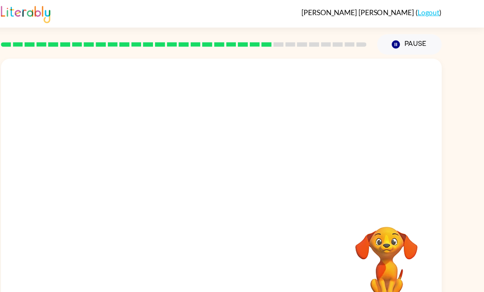
click at [221, 265] on div at bounding box center [242, 246] width 390 height 67
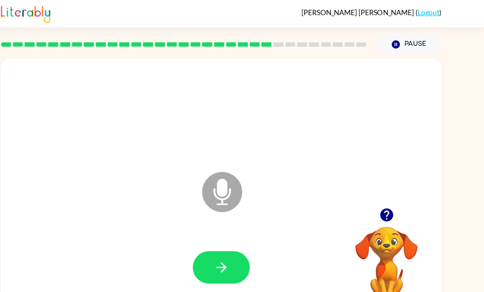
click at [235, 249] on icon "button" at bounding box center [242, 246] width 14 height 14
click at [235, 246] on icon "button" at bounding box center [242, 246] width 14 height 14
click at [216, 249] on button "button" at bounding box center [242, 247] width 52 height 30
click at [235, 252] on icon "button" at bounding box center [242, 246] width 14 height 14
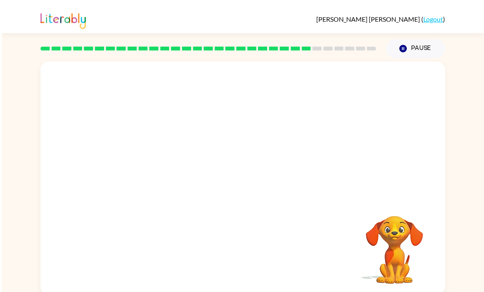
scroll to position [11, 0]
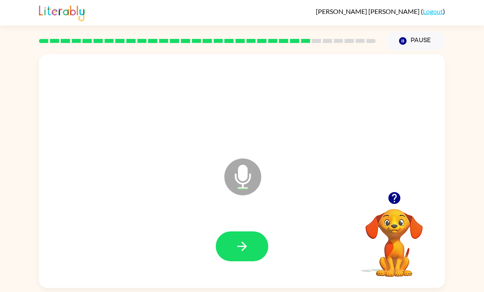
click at [399, 192] on icon "button" at bounding box center [394, 198] width 12 height 12
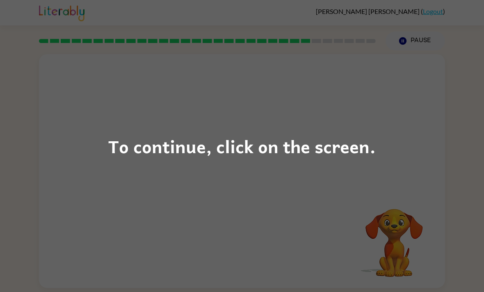
click at [351, 188] on div "To continue, click on the screen." at bounding box center [242, 146] width 484 height 292
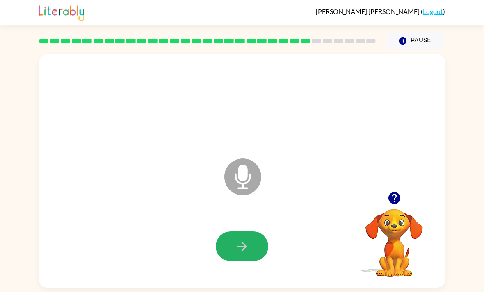
click at [244, 242] on button "button" at bounding box center [242, 247] width 52 height 30
click at [246, 238] on button "button" at bounding box center [242, 247] width 52 height 30
click at [247, 236] on button "button" at bounding box center [242, 247] width 52 height 30
click at [250, 246] on button "button" at bounding box center [242, 247] width 52 height 30
click at [264, 247] on button "button" at bounding box center [242, 247] width 52 height 30
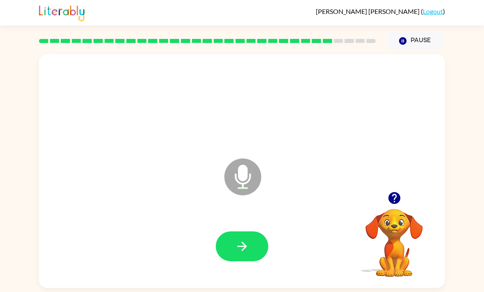
click at [247, 248] on icon "button" at bounding box center [242, 246] width 14 height 14
click at [252, 229] on div at bounding box center [242, 246] width 390 height 67
click at [255, 257] on button "button" at bounding box center [242, 247] width 52 height 30
click at [255, 257] on div at bounding box center [242, 247] width 52 height 30
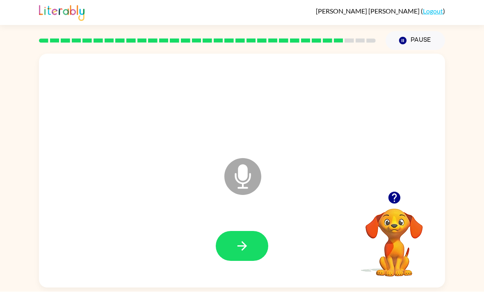
click at [248, 262] on button "button" at bounding box center [242, 247] width 52 height 30
click at [251, 249] on button "button" at bounding box center [242, 247] width 52 height 30
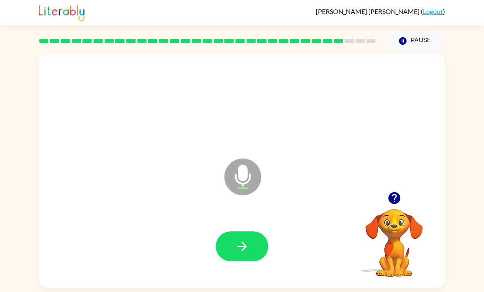
click at [246, 253] on icon "button" at bounding box center [242, 246] width 14 height 14
click at [252, 248] on button "button" at bounding box center [242, 247] width 52 height 30
click at [260, 253] on button "button" at bounding box center [242, 247] width 52 height 30
click at [244, 238] on button "button" at bounding box center [242, 247] width 52 height 30
click at [248, 244] on icon "button" at bounding box center [242, 246] width 14 height 14
